Goal: Navigation & Orientation: Find specific page/section

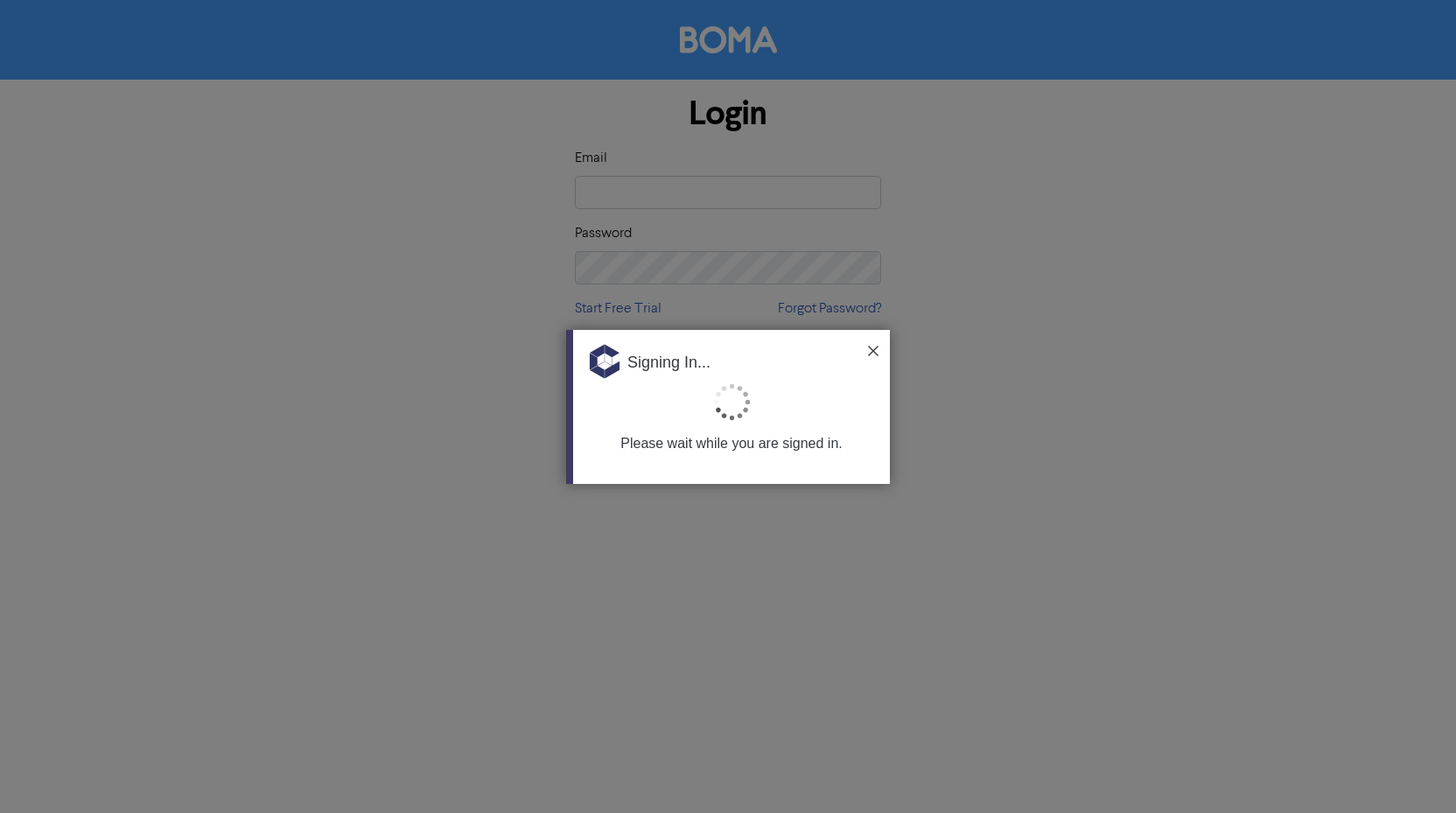
type input "[EMAIL_ADDRESS][DOMAIN_NAME]"
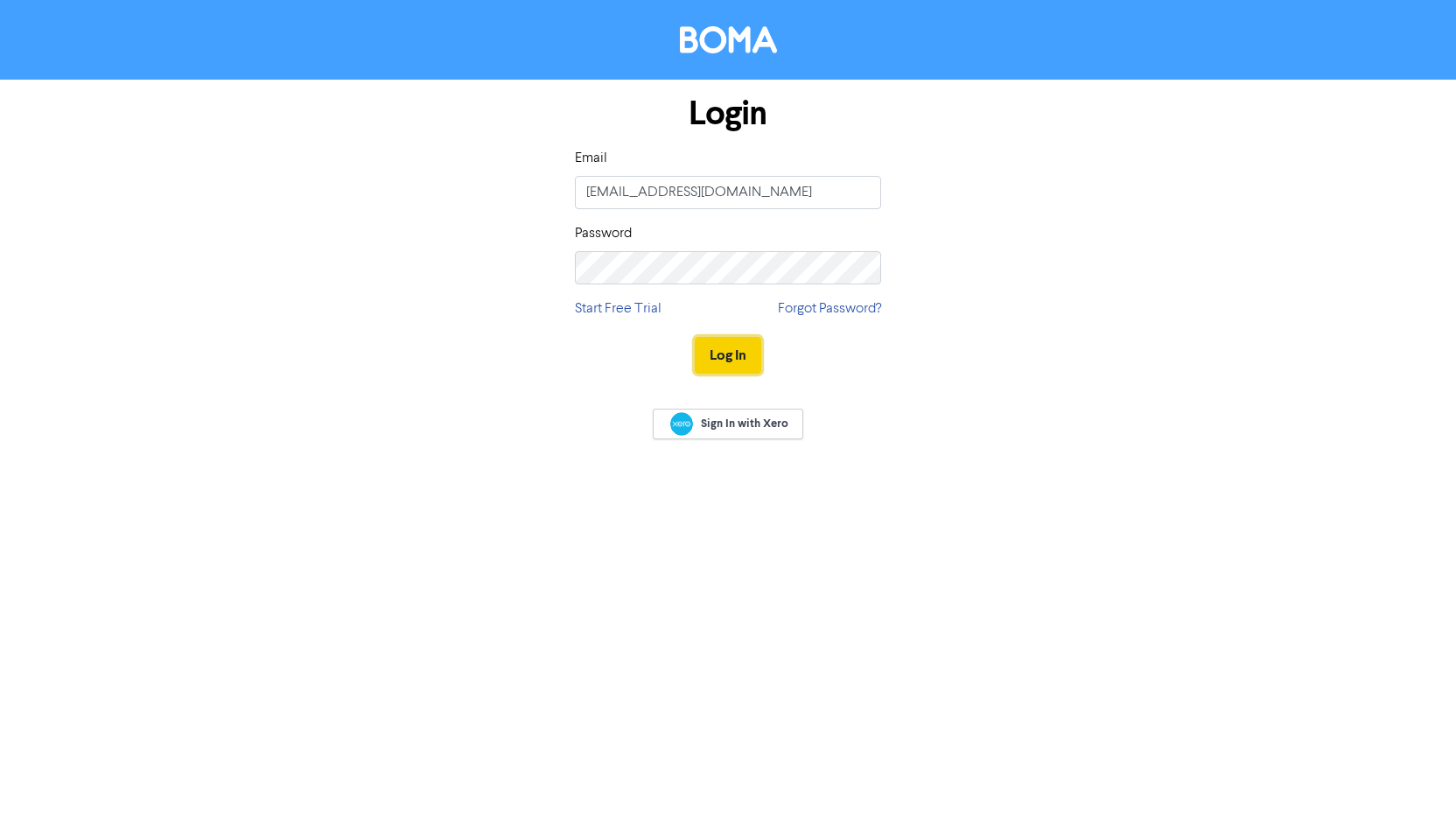
click at [733, 364] on button "Log In" at bounding box center [728, 356] width 67 height 37
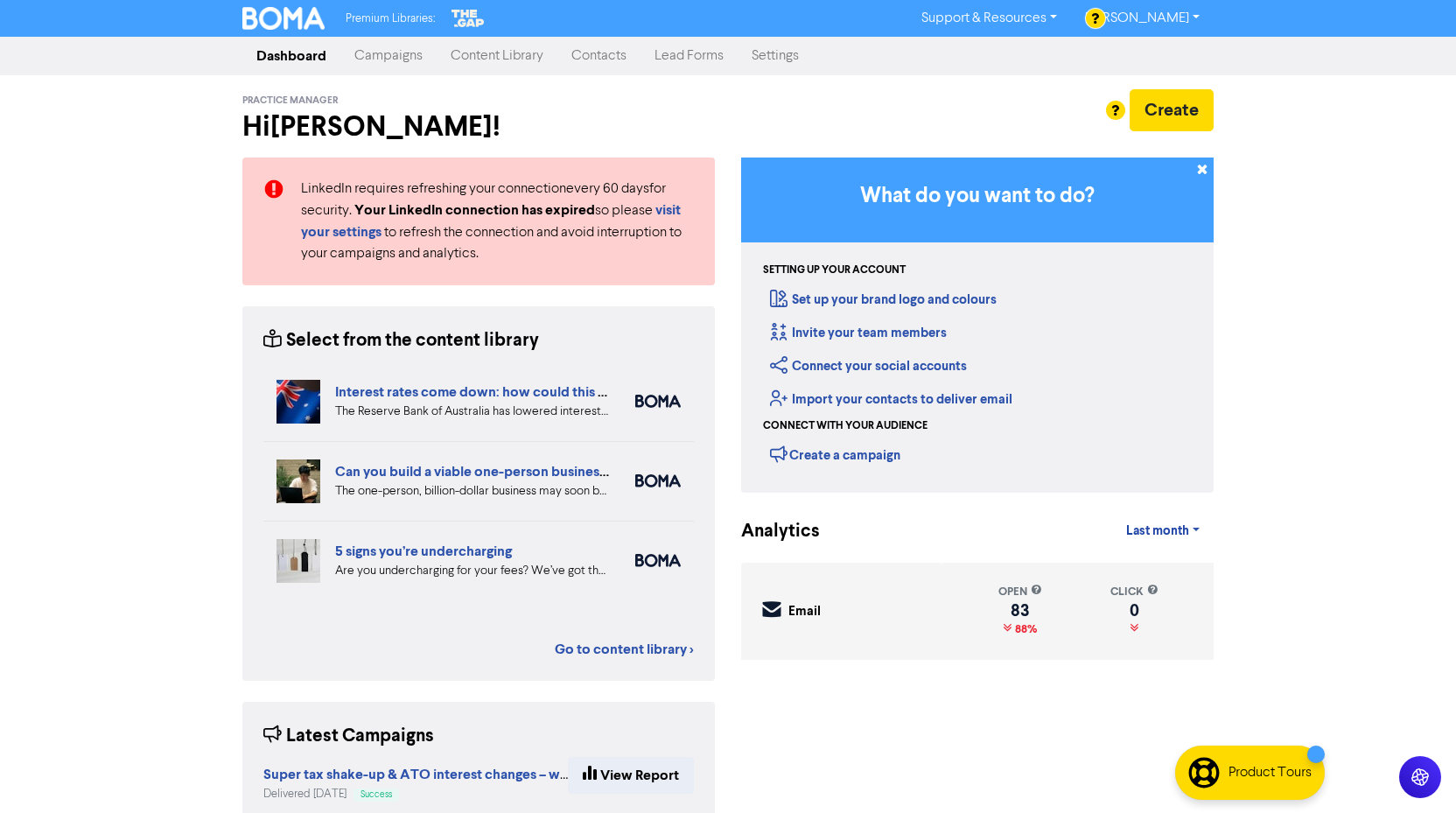
click at [515, 62] on link "Content Library" at bounding box center [496, 56] width 120 height 35
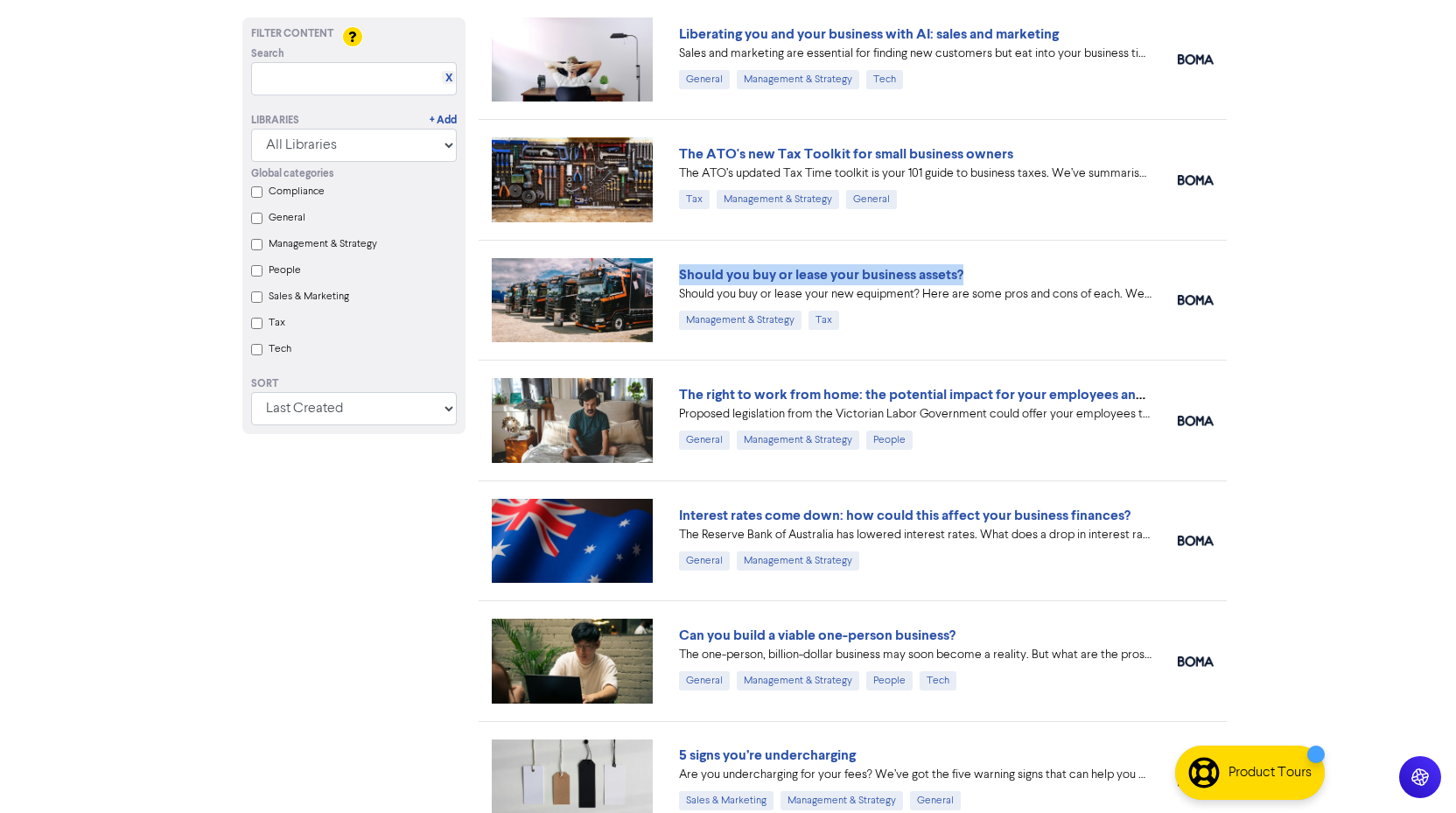
scroll to position [367, 0]
